Goal: Task Accomplishment & Management: Use online tool/utility

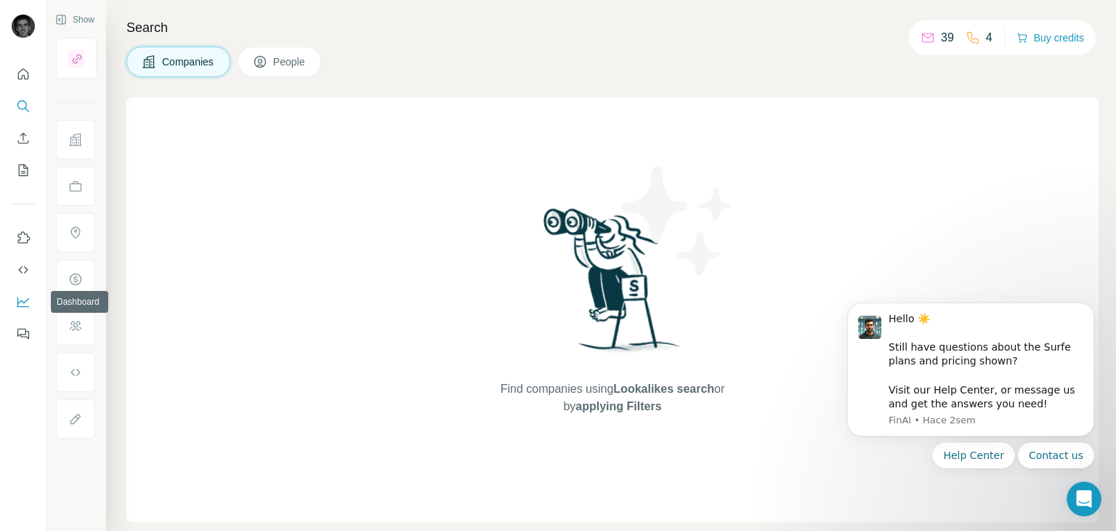
click at [16, 297] on icon "Dashboard" at bounding box center [23, 301] width 15 height 15
click at [31, 298] on button "Dashboard" at bounding box center [23, 302] width 23 height 26
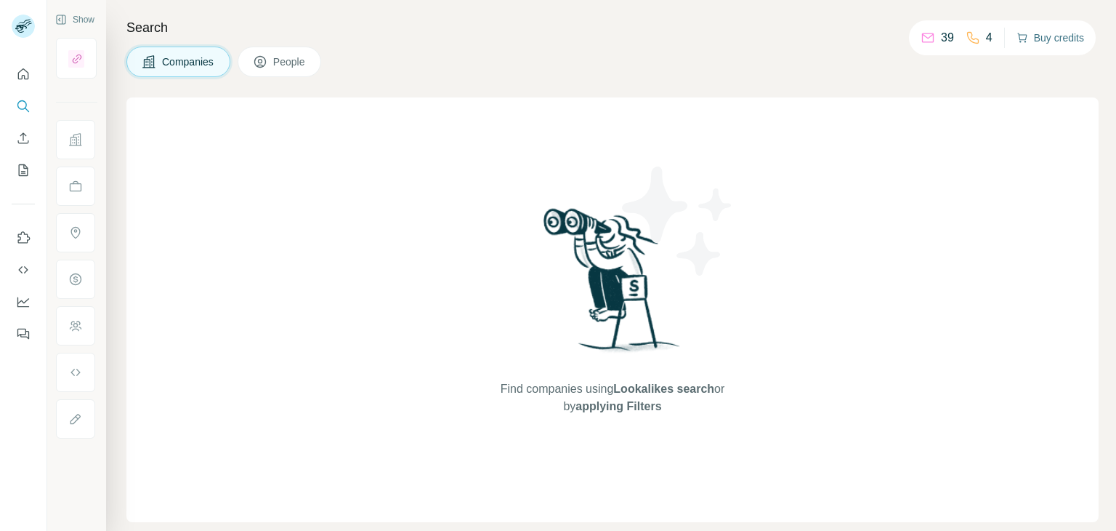
click at [1060, 37] on button "Buy credits" at bounding box center [1051, 38] width 68 height 20
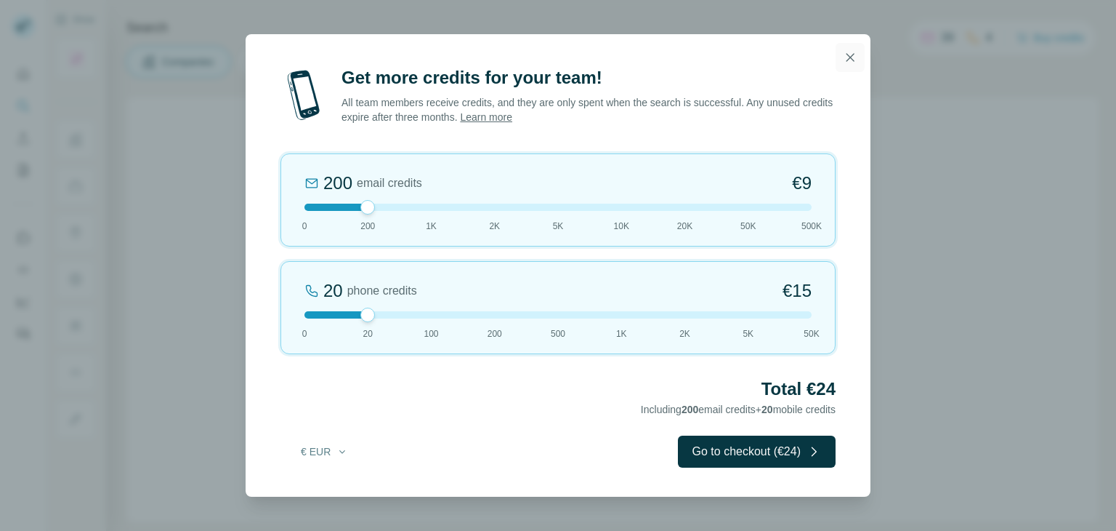
click at [847, 56] on icon "button" at bounding box center [850, 57] width 15 height 15
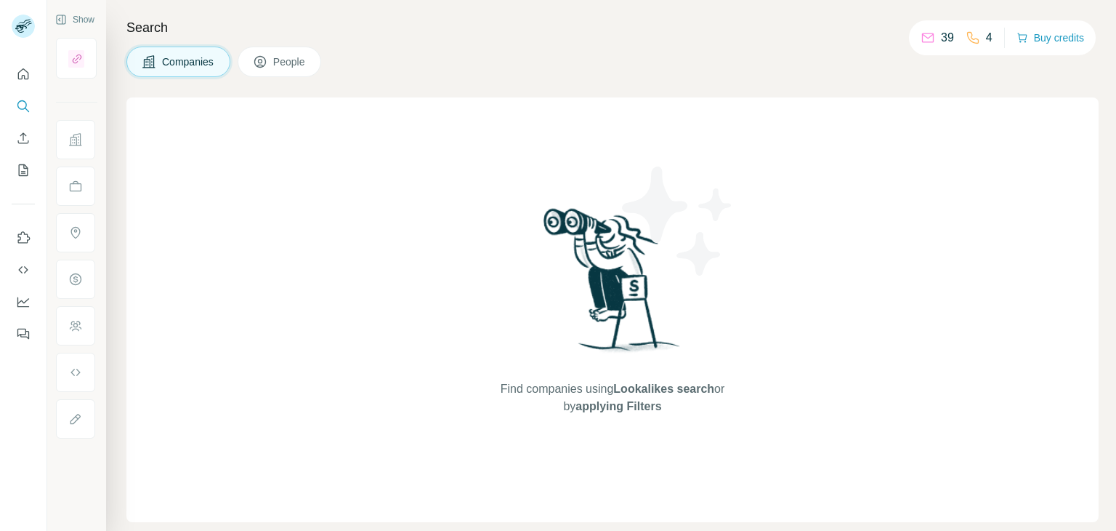
click at [283, 60] on span "People" at bounding box center [289, 62] width 33 height 15
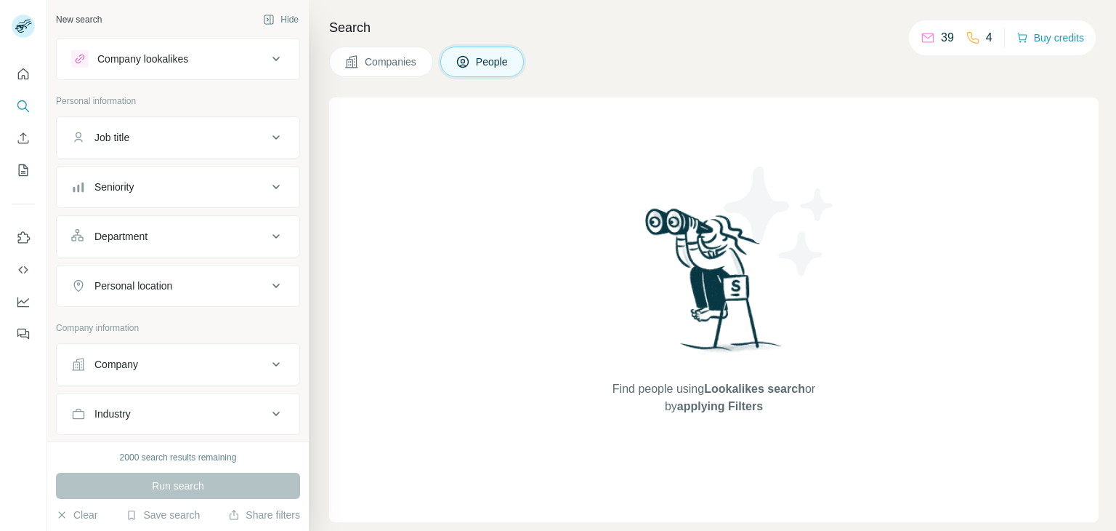
click at [395, 65] on span "Companies" at bounding box center [391, 62] width 53 height 15
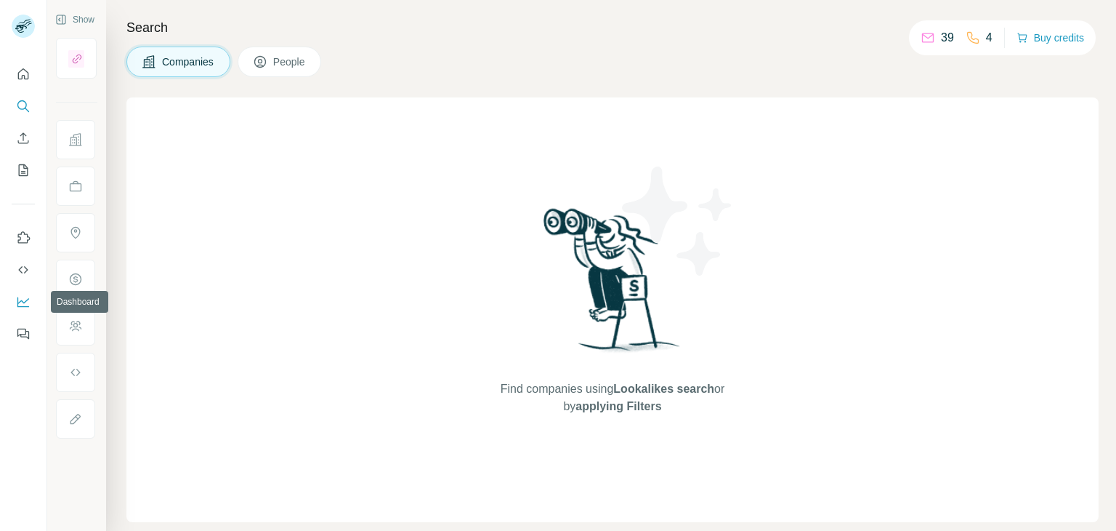
click at [25, 303] on icon "Dashboard" at bounding box center [23, 301] width 15 height 15
click at [651, 404] on span "applying Filters" at bounding box center [619, 406] width 86 height 12
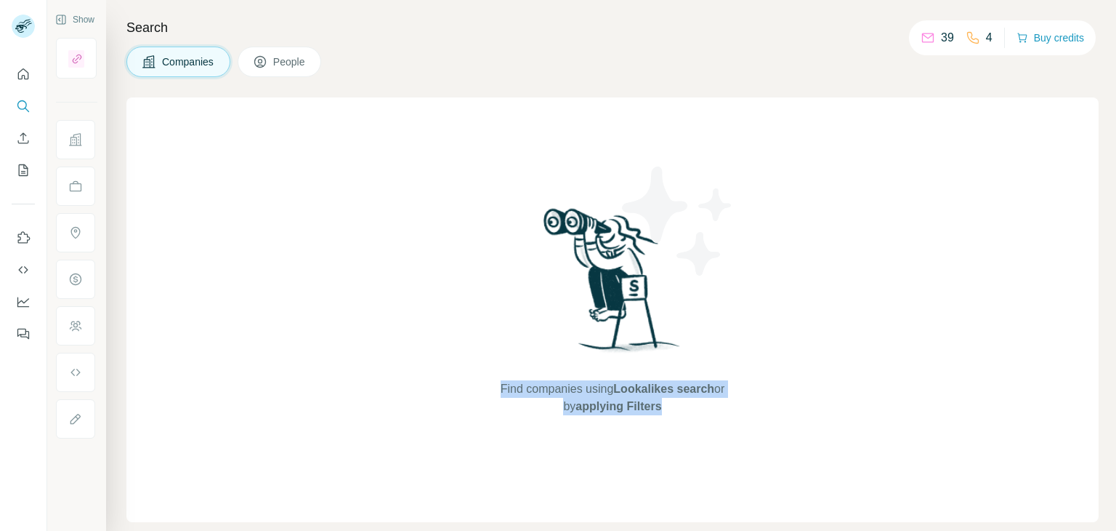
drag, startPoint x: 655, startPoint y: 406, endPoint x: 486, endPoint y: 370, distance: 172.3
click at [486, 370] on div "Find companies using Lookalikes search or by applying Filters" at bounding box center [613, 309] width 262 height 424
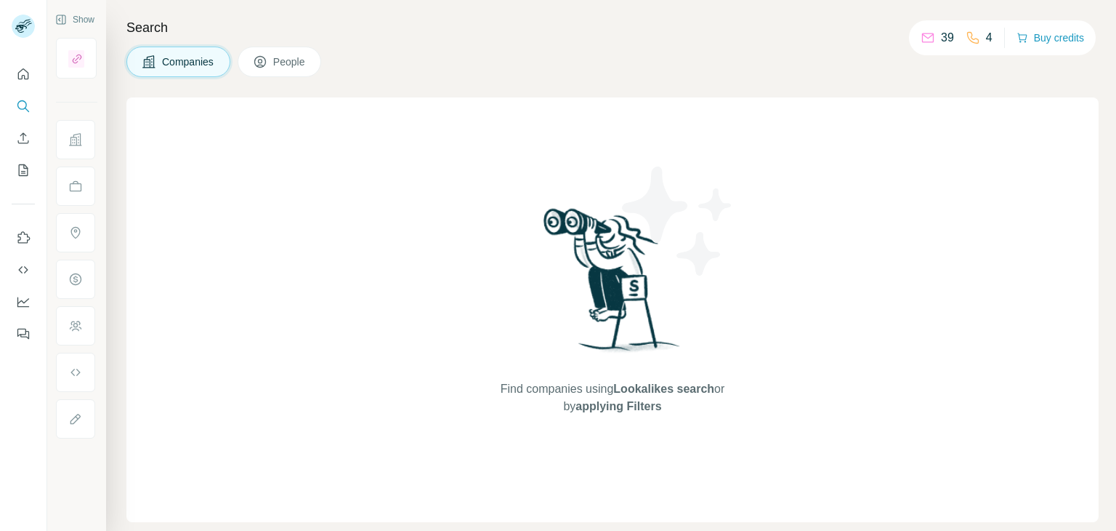
click at [941, 42] on p "39" at bounding box center [947, 37] width 13 height 17
click at [979, 36] on div "4" at bounding box center [979, 37] width 27 height 17
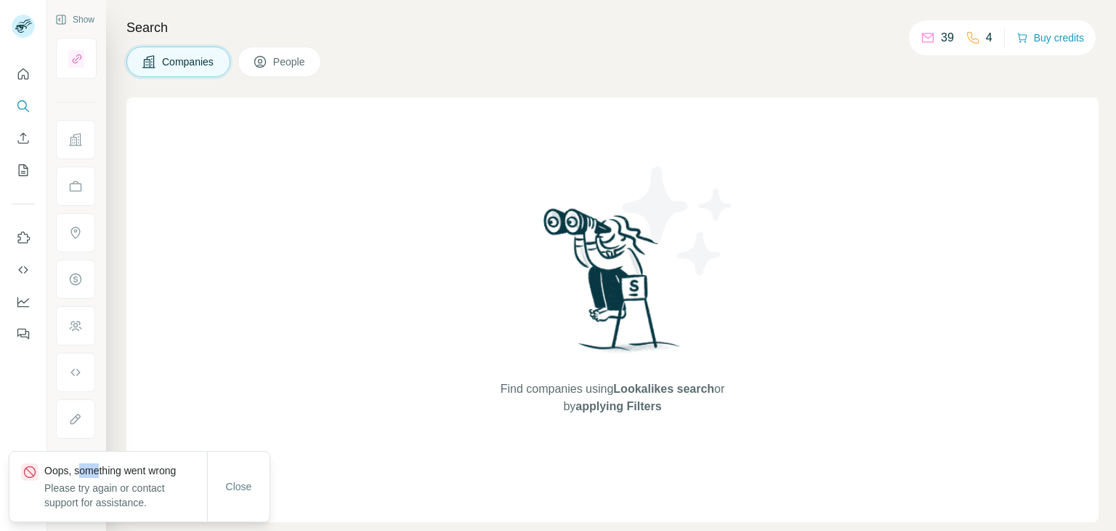
drag, startPoint x: 98, startPoint y: 466, endPoint x: 71, endPoint y: 471, distance: 27.4
click at [80, 470] on p "Oops, something went wrong" at bounding box center [125, 470] width 163 height 15
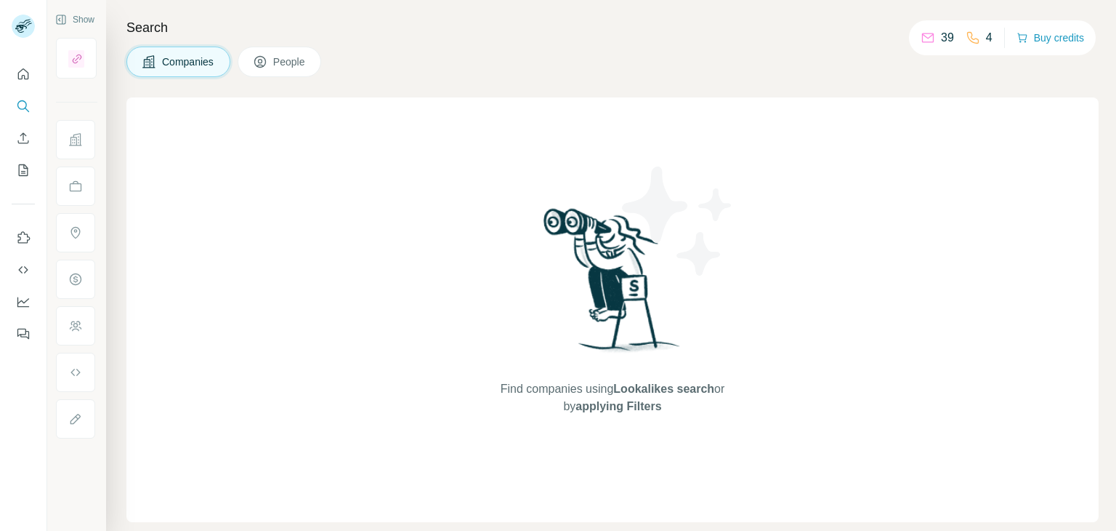
drag, startPoint x: 47, startPoint y: 469, endPoint x: 186, endPoint y: 503, distance: 143.7
click at [337, 306] on div "Find companies using Lookalikes search or by applying Filters" at bounding box center [612, 309] width 972 height 424
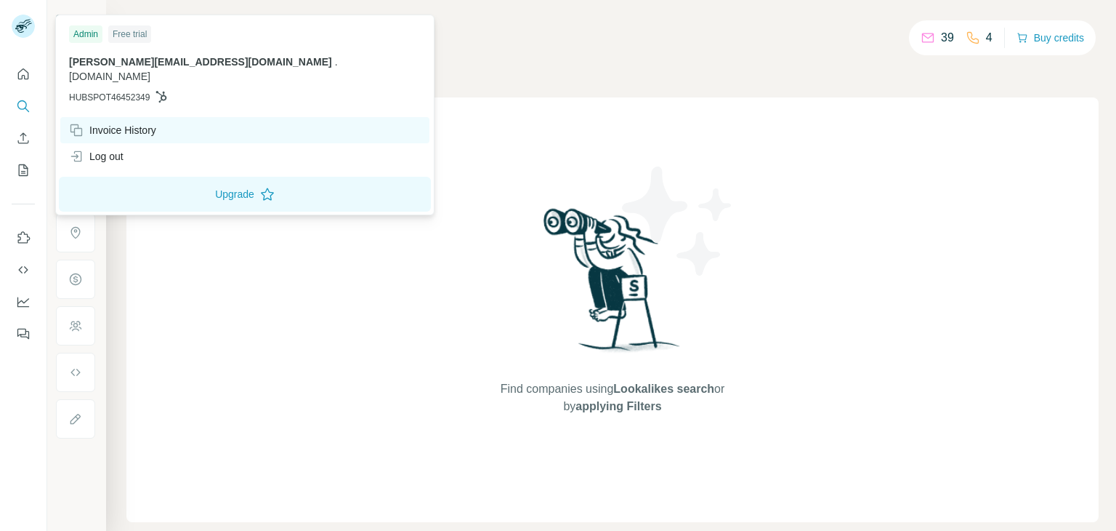
click at [129, 123] on div "Invoice History" at bounding box center [244, 130] width 369 height 26
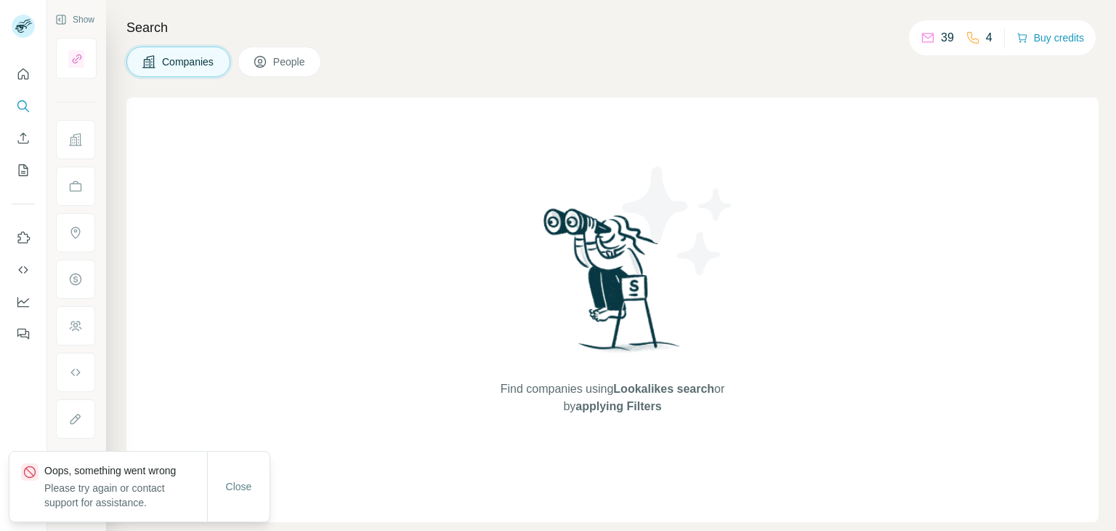
click at [405, 100] on div "Find companies using Lookalikes search or by applying Filters" at bounding box center [612, 309] width 972 height 424
